Goal: Task Accomplishment & Management: Complete application form

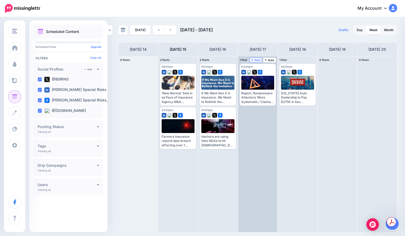
click at [259, 61] on span "Post" at bounding box center [255, 60] width 9 height 3
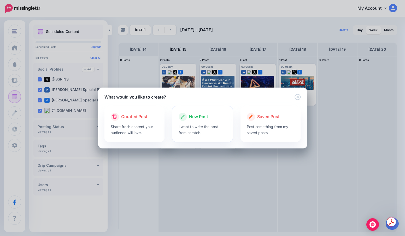
click at [211, 121] on div at bounding box center [203, 122] width 48 height 3
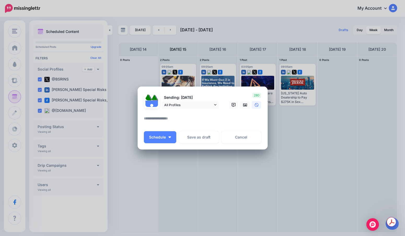
click at [210, 122] on textarea at bounding box center [204, 120] width 120 height 10
paste textarea "**********"
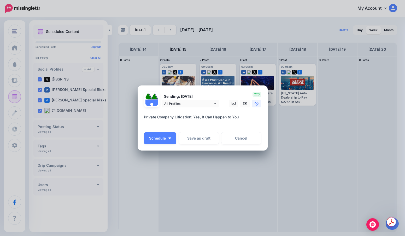
paste textarea "**********"
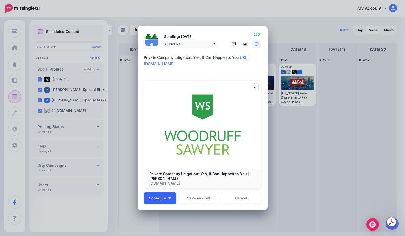
type textarea "**********"
click at [165, 197] on button "Schedule" at bounding box center [160, 198] width 32 height 12
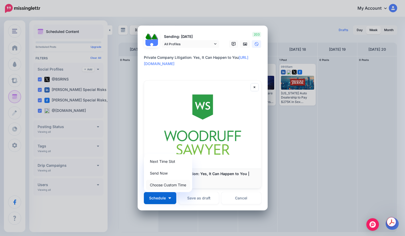
click at [167, 188] on link "Choose Custom Time" at bounding box center [168, 185] width 44 height 10
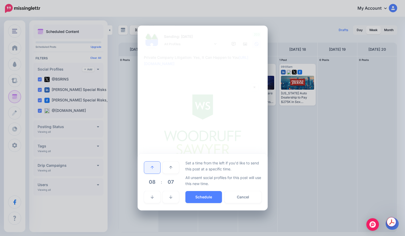
click at [154, 166] on link at bounding box center [152, 167] width 16 height 12
click at [166, 195] on link at bounding box center [171, 197] width 16 height 12
click at [193, 195] on button "Schedule" at bounding box center [204, 197] width 37 height 12
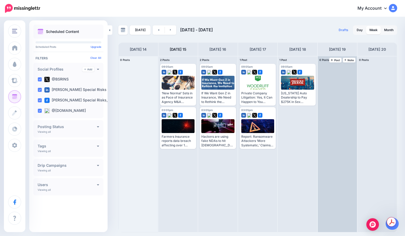
click at [337, 57] on div "0 Posts 19 Note Post" at bounding box center [337, 60] width 39 height 8
click at [335, 59] on span "Post" at bounding box center [335, 60] width 9 height 3
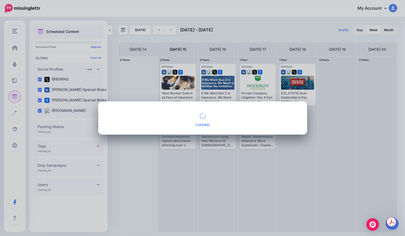
click at [290, 114] on span "Loading" at bounding box center [203, 120] width 196 height 24
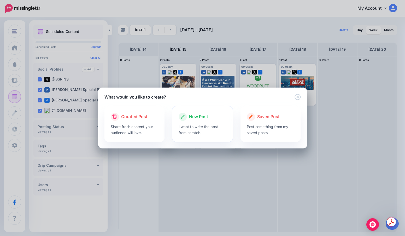
click at [199, 120] on div "New Post" at bounding box center [203, 117] width 48 height 8
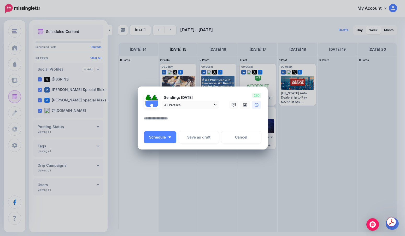
click at [197, 122] on textarea at bounding box center [204, 120] width 120 height 10
paste textarea "**********"
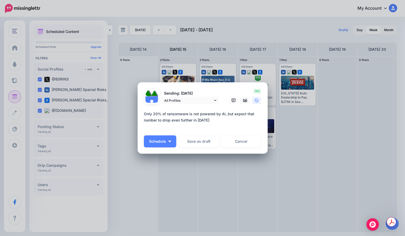
paste textarea "**********"
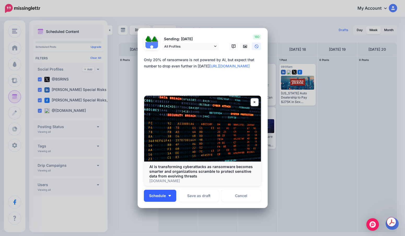
type textarea "**********"
click at [163, 196] on span "Schedule" at bounding box center [157, 196] width 17 height 4
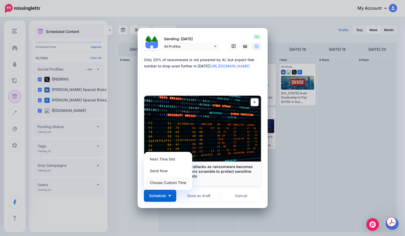
click at [166, 187] on link "Choose Custom Time" at bounding box center [168, 182] width 44 height 10
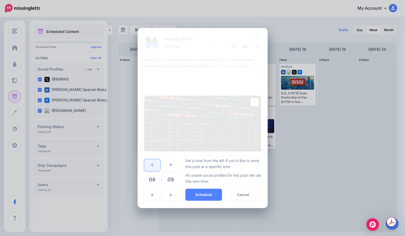
click at [154, 170] on link at bounding box center [152, 165] width 16 height 12
click at [169, 194] on icon at bounding box center [170, 195] width 3 height 4
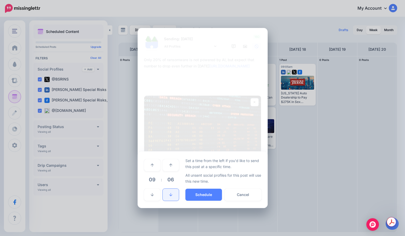
click at [169, 194] on icon at bounding box center [170, 195] width 3 height 4
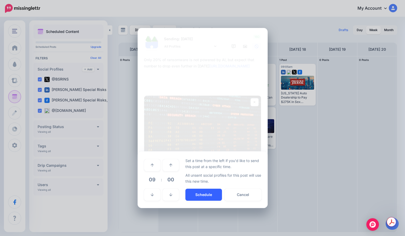
click at [212, 195] on button "Schedule" at bounding box center [204, 195] width 37 height 12
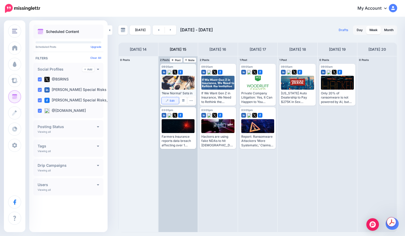
click at [170, 101] on link "Edit" at bounding box center [171, 100] width 18 height 7
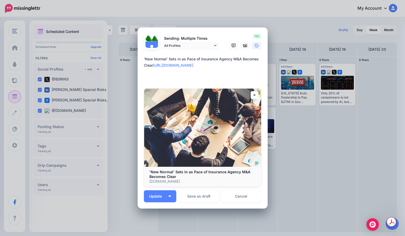
drag, startPoint x: 145, startPoint y: 66, endPoint x: 141, endPoint y: 62, distance: 5.2
click at [141, 62] on div "Loading Sending: Multiple Times All Profiles [DATE] 09:05" at bounding box center [203, 117] width 130 height 181
click at [156, 64] on textarea "**********" at bounding box center [204, 68] width 120 height 25
drag, startPoint x: 146, startPoint y: 65, endPoint x: 142, endPoint y: 61, distance: 5.8
click at [144, 61] on textarea "**********" at bounding box center [204, 68] width 120 height 25
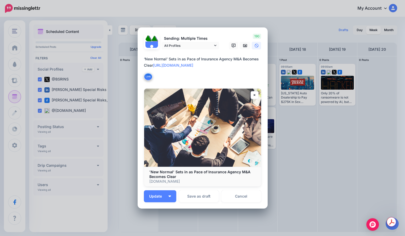
drag, startPoint x: 180, startPoint y: 82, endPoint x: 140, endPoint y: 74, distance: 40.2
click at [140, 74] on div "Loading Sending: Multiple Times All Profiles [DATE] 09:05" at bounding box center [203, 117] width 130 height 181
click at [246, 193] on link "Cancel" at bounding box center [242, 196] width 40 height 12
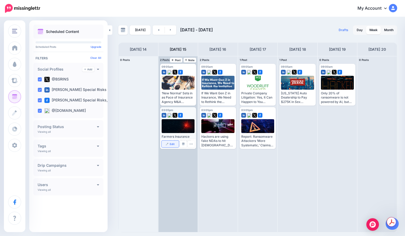
click at [172, 146] on link "Edit" at bounding box center [171, 144] width 18 height 7
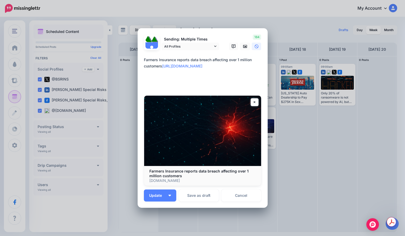
drag, startPoint x: 155, startPoint y: 86, endPoint x: 140, endPoint y: 74, distance: 19.7
click at [140, 74] on div "Loading Sending: Multiple Times All Profiles [DATE] 15:05" at bounding box center [203, 118] width 130 height 180
click at [146, 65] on textarea "**********" at bounding box center [204, 72] width 120 height 31
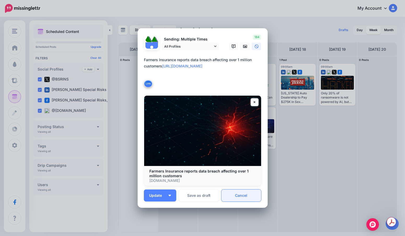
click at [252, 195] on link "Cancel" at bounding box center [242, 195] width 40 height 12
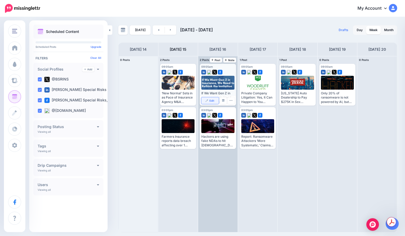
click at [210, 101] on span "Edit" at bounding box center [212, 100] width 5 height 3
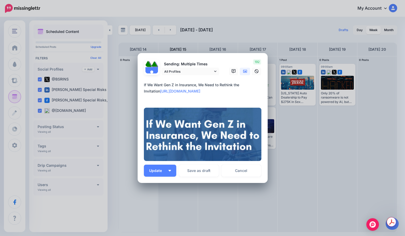
drag, startPoint x: 234, startPoint y: 99, endPoint x: 130, endPoint y: 92, distance: 104.3
click at [130, 92] on div "Edit Post Loading Sending: Multiple Times [DATE] 09:05" at bounding box center [202, 118] width 405 height 236
click at [151, 86] on textarea "**********" at bounding box center [204, 91] width 120 height 19
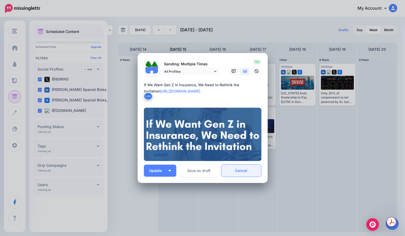
click at [242, 170] on link "Cancel" at bounding box center [242, 171] width 40 height 12
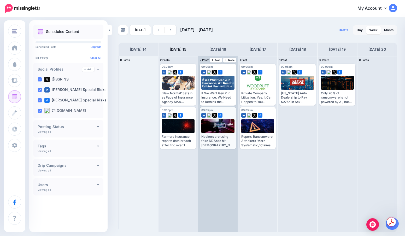
click at [0, 0] on link "Edit" at bounding box center [0, 0] width 0 height 0
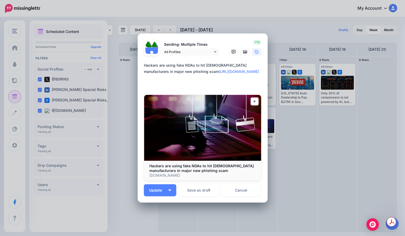
drag, startPoint x: 232, startPoint y: 84, endPoint x: 142, endPoint y: 78, distance: 90.6
click at [142, 78] on div "Loading Sending: Multiple Times All Profiles [DATE] 15:05" at bounding box center [203, 117] width 130 height 169
click at [148, 71] on textarea "**********" at bounding box center [204, 74] width 120 height 25
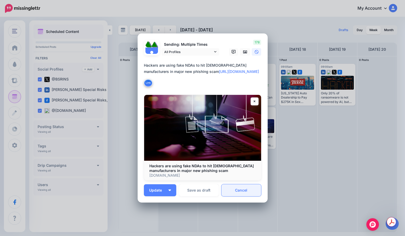
click at [237, 190] on link "Cancel" at bounding box center [242, 190] width 40 height 12
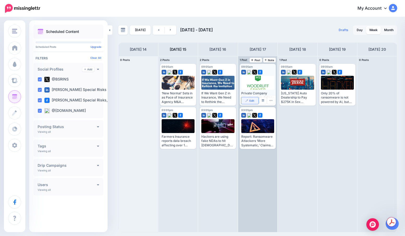
click at [248, 100] on img at bounding box center [247, 100] width 3 height 3
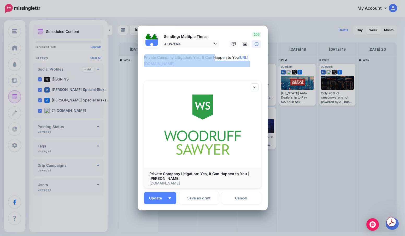
drag, startPoint x: 196, startPoint y: 75, endPoint x: 145, endPoint y: 66, distance: 52.3
click at [145, 66] on form "Sending: Multiple Times All Profiles @BSRINS" at bounding box center [203, 110] width 118 height 157
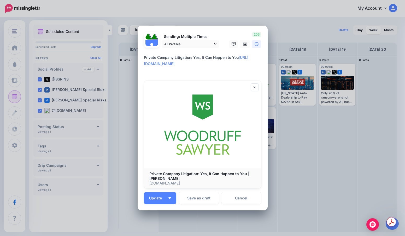
drag, startPoint x: 158, startPoint y: 70, endPoint x: 139, endPoint y: 64, distance: 20.5
click at [139, 64] on div "Loading Sending: Multiple Times All Profiles [DATE] 09:05" at bounding box center [203, 118] width 130 height 185
click at [148, 57] on textarea "**********" at bounding box center [204, 63] width 120 height 19
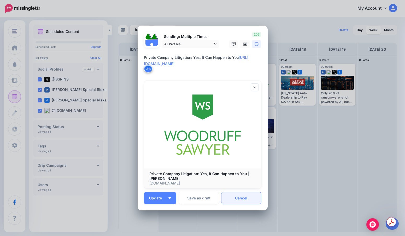
click at [232, 197] on link "Cancel" at bounding box center [242, 198] width 40 height 12
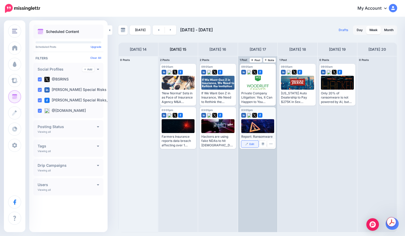
click at [250, 146] on link "Edit" at bounding box center [250, 144] width 18 height 7
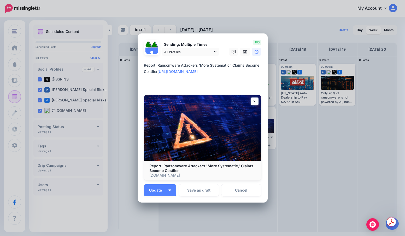
drag, startPoint x: 163, startPoint y: 84, endPoint x: 138, endPoint y: 77, distance: 26.0
click at [138, 77] on div "Loading Sending: Multiple Times All Profiles [DATE] 15:05" at bounding box center [203, 117] width 130 height 169
click at [144, 71] on textarea "**********" at bounding box center [204, 74] width 120 height 25
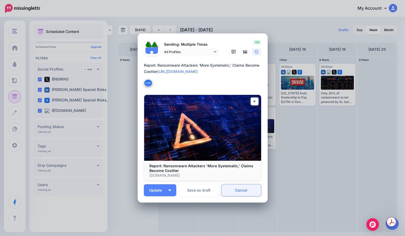
click at [246, 187] on link "Cancel" at bounding box center [242, 190] width 40 height 12
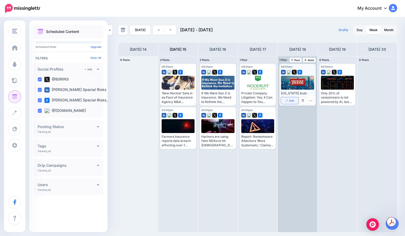
click at [288, 103] on link "Edit" at bounding box center [290, 100] width 18 height 7
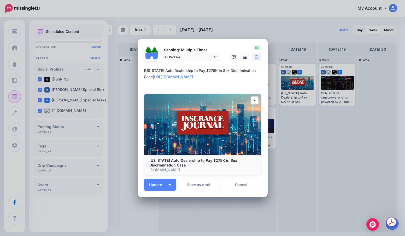
drag, startPoint x: 162, startPoint y: 85, endPoint x: 140, endPoint y: 76, distance: 24.3
click at [140, 76] on div "Loading Sending: Multiple Times All Profiles [DATE] 09:05" at bounding box center [203, 118] width 130 height 158
click at [146, 71] on textarea "**********" at bounding box center [204, 76] width 120 height 19
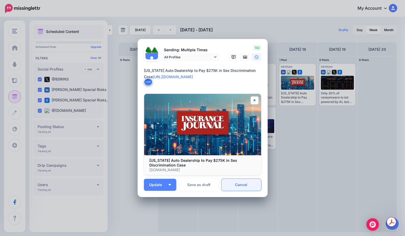
click at [244, 190] on link "Cancel" at bounding box center [242, 185] width 40 height 12
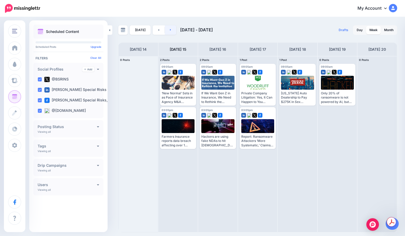
click at [173, 29] on link at bounding box center [171, 29] width 12 height 9
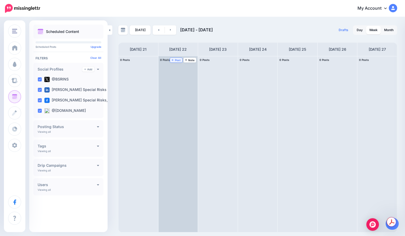
click at [176, 60] on span "Post" at bounding box center [176, 60] width 9 height 3
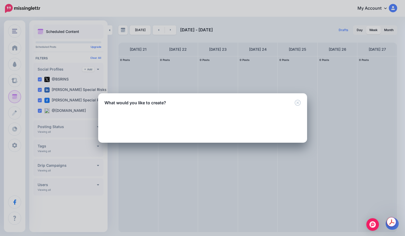
click at [194, 115] on div "New Post I want to write the post from scratch." at bounding box center [202, 130] width 60 height 36
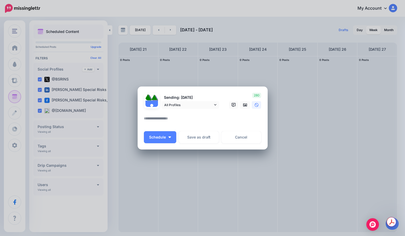
click at [194, 115] on textarea at bounding box center [204, 120] width 120 height 10
paste textarea "**********"
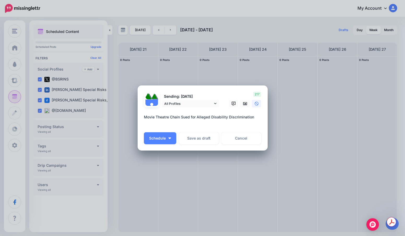
paste textarea "**********"
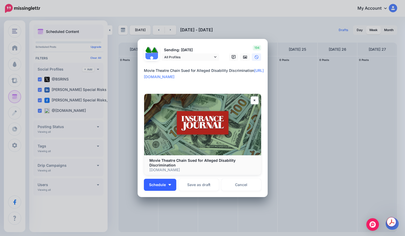
type textarea "**********"
click at [163, 183] on span "Schedule" at bounding box center [157, 185] width 17 height 4
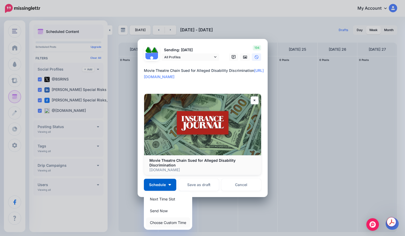
click at [161, 219] on link "Choose Custom Time" at bounding box center [168, 222] width 44 height 10
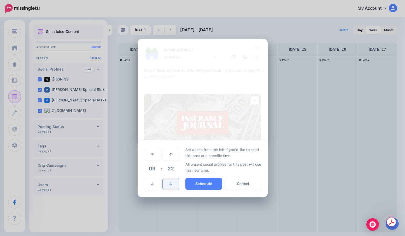
click at [170, 185] on icon at bounding box center [170, 184] width 3 height 4
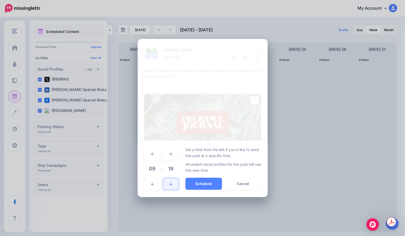
click at [170, 185] on icon at bounding box center [170, 184] width 3 height 4
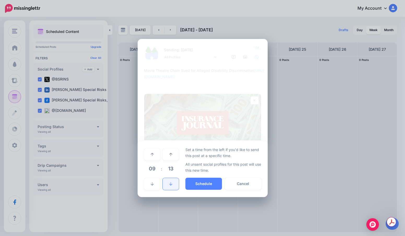
click at [170, 185] on icon at bounding box center [170, 184] width 3 height 4
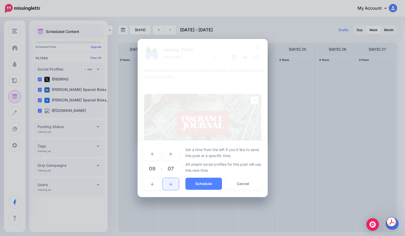
click at [170, 185] on icon at bounding box center [170, 184] width 3 height 4
click at [195, 183] on button "Schedule" at bounding box center [204, 184] width 37 height 12
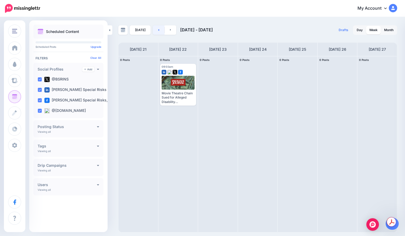
click at [155, 28] on link at bounding box center [159, 29] width 12 height 9
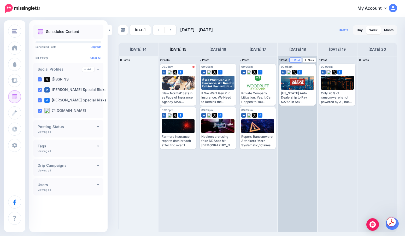
click at [297, 59] on span "Post" at bounding box center [295, 60] width 9 height 3
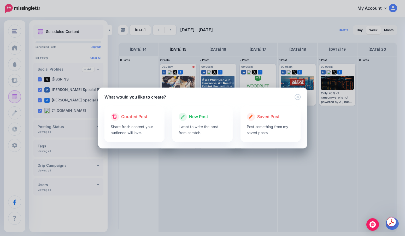
click at [191, 117] on span "New Post" at bounding box center [198, 116] width 19 height 7
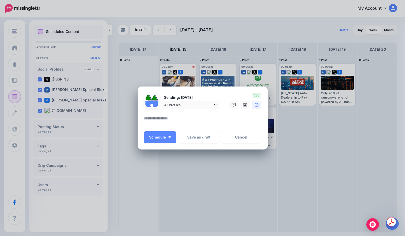
click at [187, 118] on textarea at bounding box center [204, 120] width 120 height 10
paste textarea "**********"
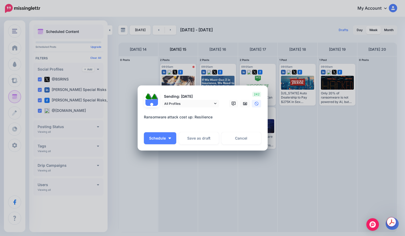
paste textarea "**********"
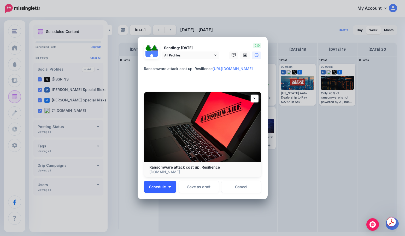
type textarea "**********"
click at [169, 183] on button "Schedule" at bounding box center [160, 187] width 32 height 12
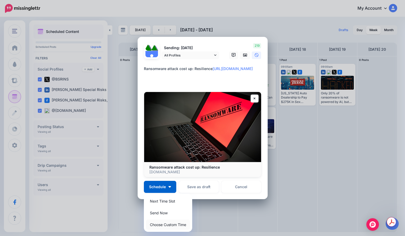
click at [157, 223] on link "Choose Custom Time" at bounding box center [168, 224] width 44 height 10
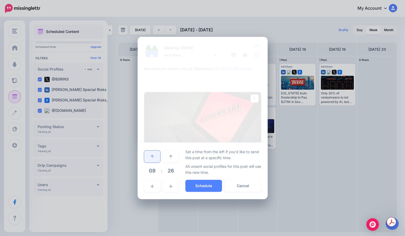
click at [154, 161] on link at bounding box center [152, 157] width 16 height 12
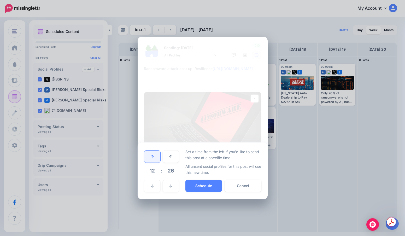
click at [154, 161] on link at bounding box center [152, 157] width 16 height 12
click at [169, 186] on link at bounding box center [171, 186] width 16 height 12
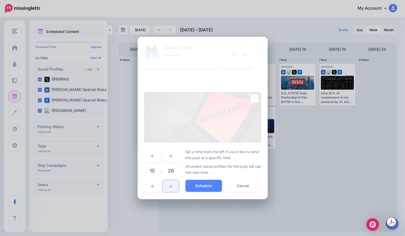
click at [169, 186] on link at bounding box center [171, 186] width 16 height 12
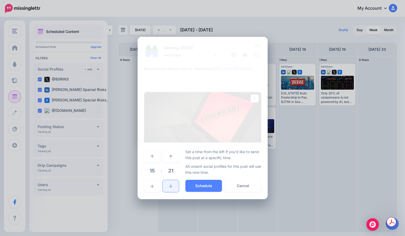
click at [169, 186] on link at bounding box center [171, 186] width 16 height 12
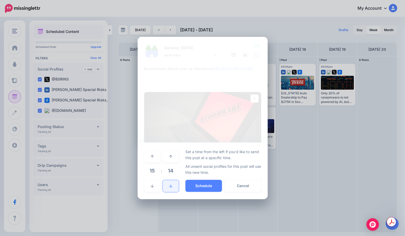
click at [169, 186] on link at bounding box center [171, 186] width 16 height 12
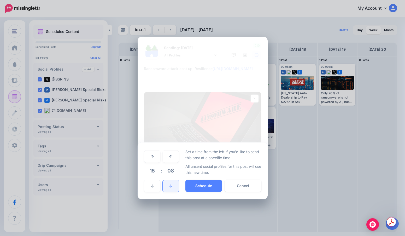
click at [169, 186] on link at bounding box center [171, 186] width 16 height 12
click at [204, 189] on button "Schedule" at bounding box center [204, 186] width 37 height 12
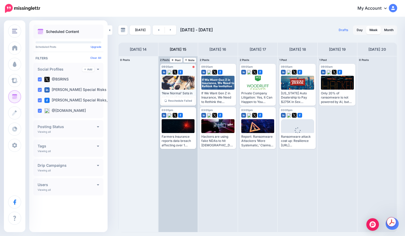
click at [185, 74] on div "09:05am [DATE] 09:05am Error ‘New Normal’ Sets in as Pace of Insurance Agency M…" at bounding box center [178, 85] width 36 height 42
click at [177, 99] on span "Reschedule Failed" at bounding box center [180, 100] width 24 height 3
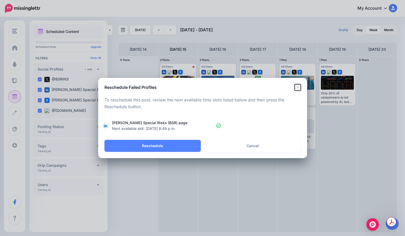
click at [300, 90] on icon "Close" at bounding box center [298, 87] width 6 height 6
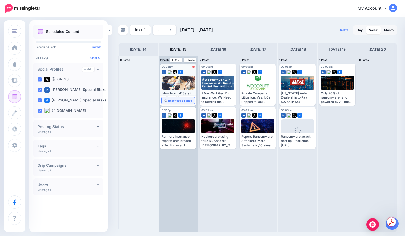
click at [164, 101] on link "Reschedule Failed" at bounding box center [178, 100] width 33 height 7
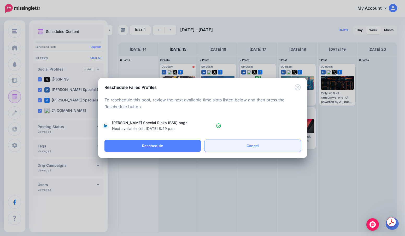
click at [247, 144] on link "Cancel" at bounding box center [253, 146] width 96 height 12
